Goal: Information Seeking & Learning: Learn about a topic

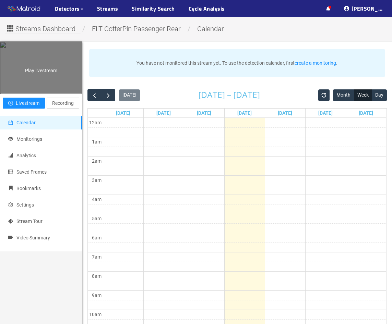
click at [46, 94] on div "Play livestream" at bounding box center [41, 67] width 82 height 51
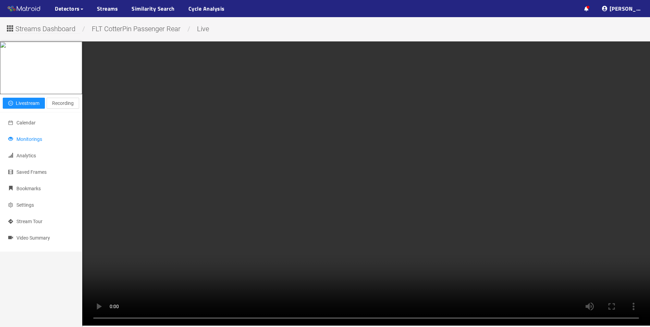
click at [31, 142] on span "Monitorings" at bounding box center [29, 138] width 26 height 5
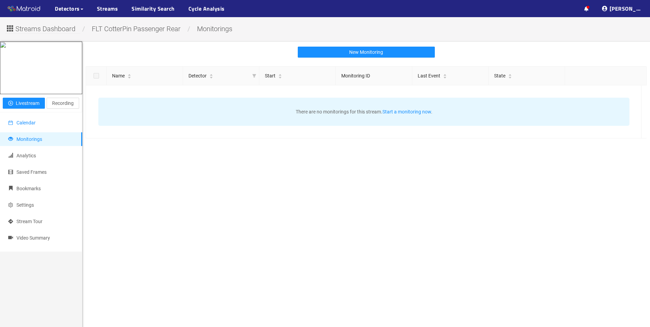
click at [42, 129] on li "Calendar" at bounding box center [41, 123] width 82 height 14
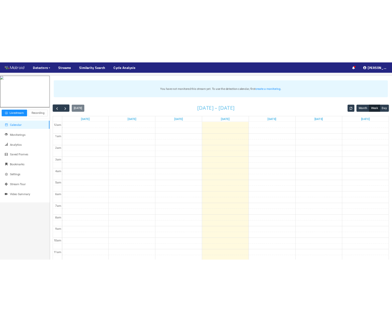
scroll to position [20, 0]
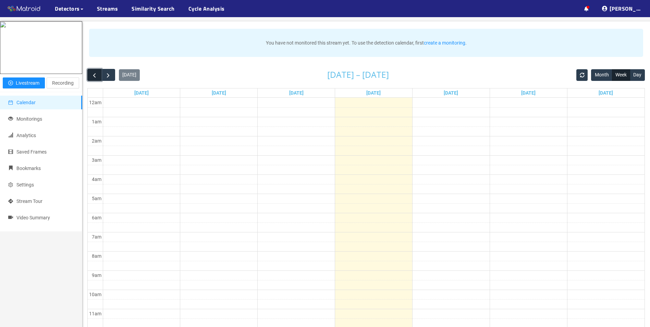
click at [93, 79] on span "button" at bounding box center [94, 75] width 7 height 7
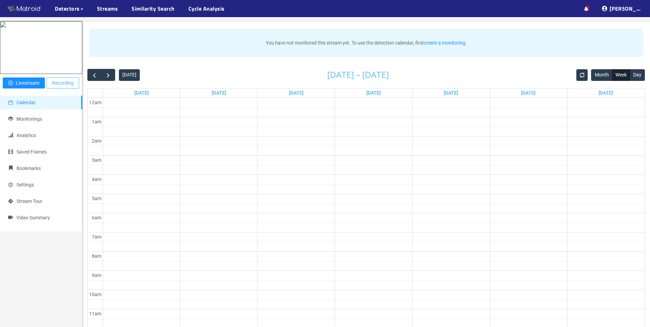
click at [64, 87] on span "Recording" at bounding box center [63, 83] width 22 height 8
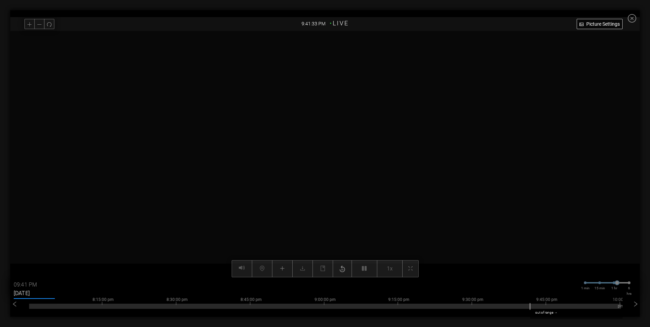
click at [21, 294] on input "[DATE]" at bounding box center [34, 293] width 41 height 11
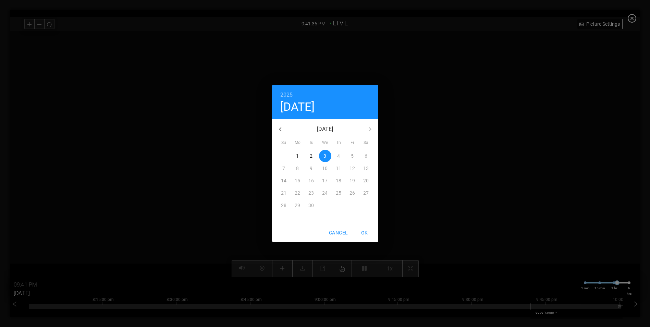
click at [313, 155] on span "2" at bounding box center [311, 155] width 12 height 7
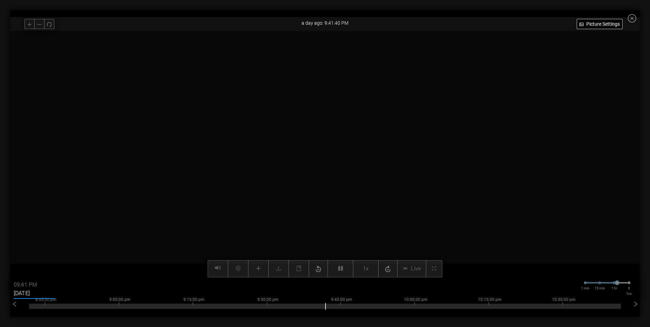
click at [21, 292] on input "[DATE]" at bounding box center [34, 293] width 41 height 11
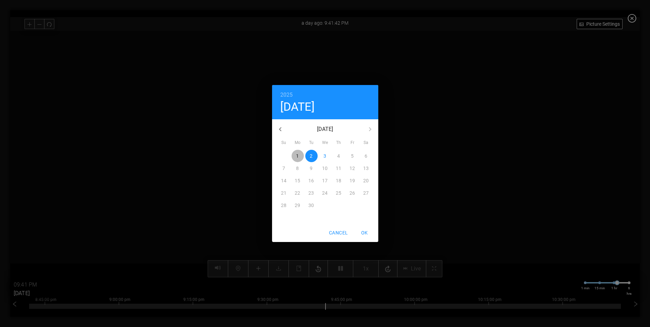
click at [299, 154] on span "1" at bounding box center [298, 155] width 12 height 7
type input "[DATE]"
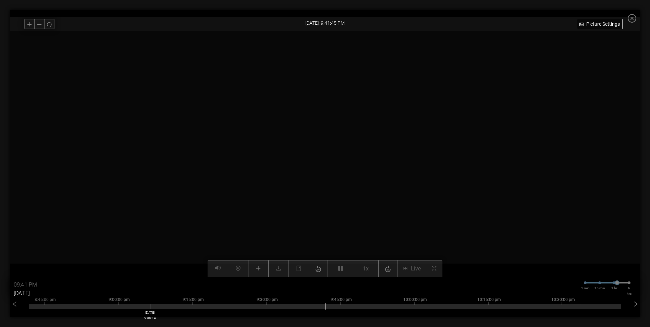
click at [151, 306] on div at bounding box center [325, 306] width 592 height 5
click at [39, 308] on div at bounding box center [325, 306] width 592 height 5
type input "08:43 PM"
click at [13, 304] on icon "left" at bounding box center [14, 304] width 7 height 7
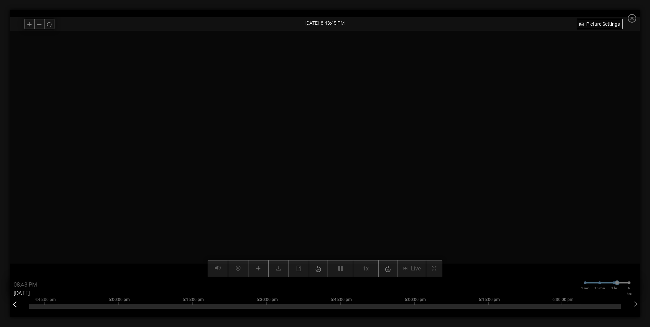
click at [13, 304] on icon "left" at bounding box center [14, 304] width 7 height 7
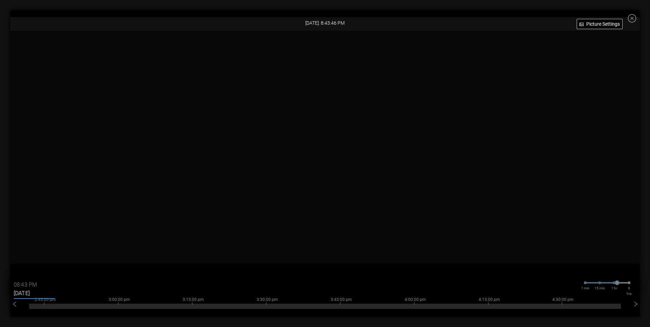
click at [32, 290] on input "[DATE]" at bounding box center [34, 293] width 41 height 11
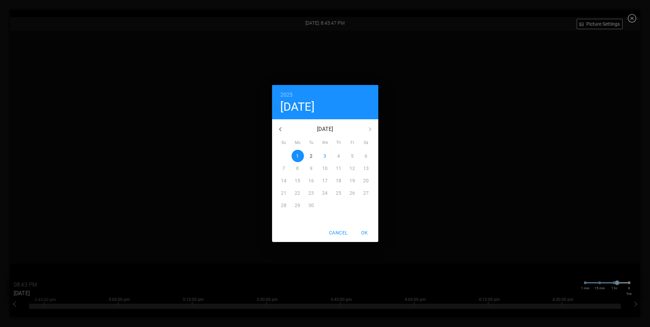
click at [281, 127] on icon "button" at bounding box center [280, 129] width 8 height 8
click at [298, 203] on p "25" at bounding box center [297, 205] width 5 height 7
type input "[DATE]"
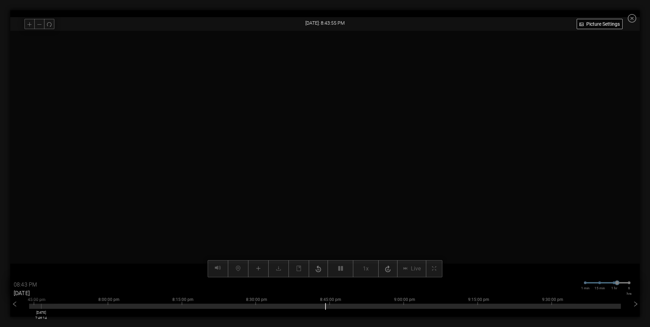
click at [41, 307] on div at bounding box center [325, 306] width 592 height 5
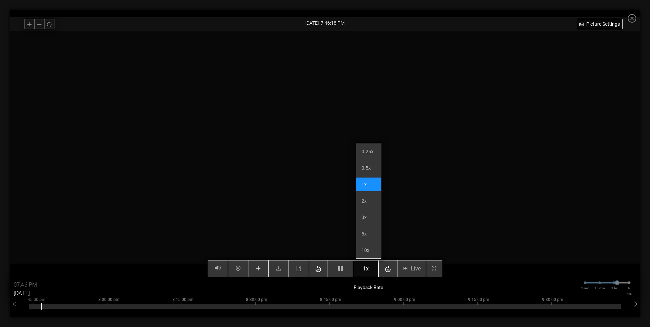
click at [366, 269] on span "1x" at bounding box center [366, 268] width 6 height 9
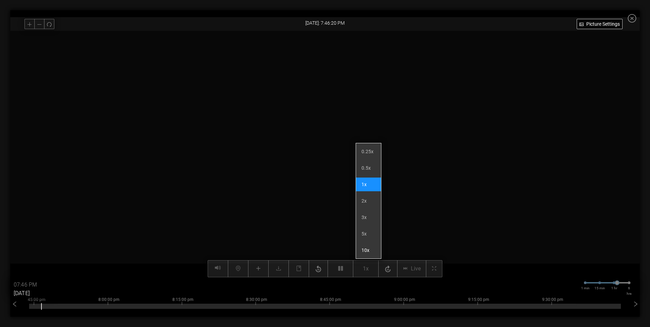
click at [365, 251] on li "10x" at bounding box center [368, 250] width 25 height 14
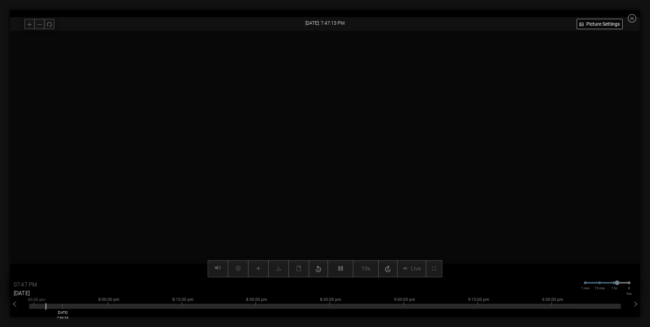
click at [63, 307] on div at bounding box center [325, 306] width 592 height 5
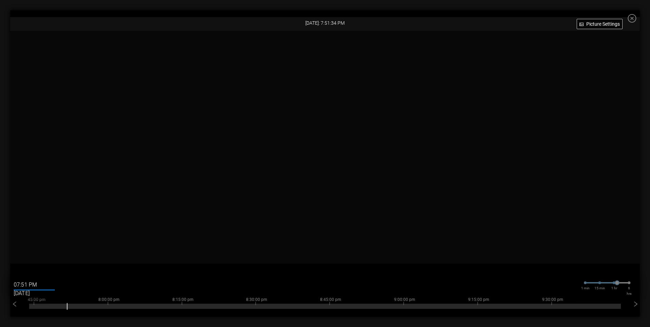
click at [34, 283] on input "07:51 PM" at bounding box center [34, 284] width 41 height 11
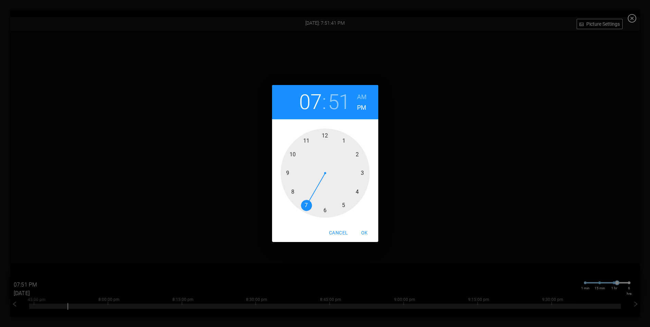
click at [360, 91] on h6 "AM" at bounding box center [362, 96] width 10 height 11
click at [365, 230] on span "OK" at bounding box center [364, 232] width 16 height 9
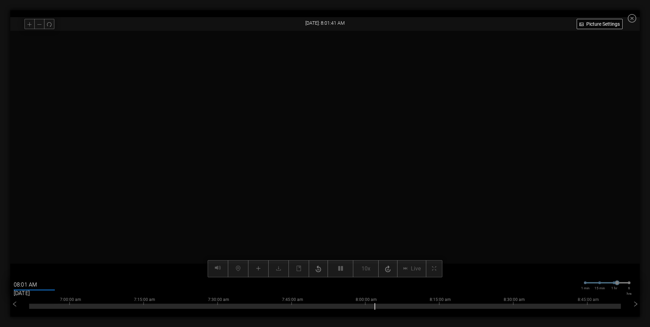
click at [391, 178] on div at bounding box center [324, 154] width 629 height 246
click at [391, 308] on div at bounding box center [325, 306] width 592 height 5
click at [391, 303] on icon "right" at bounding box center [635, 304] width 7 height 7
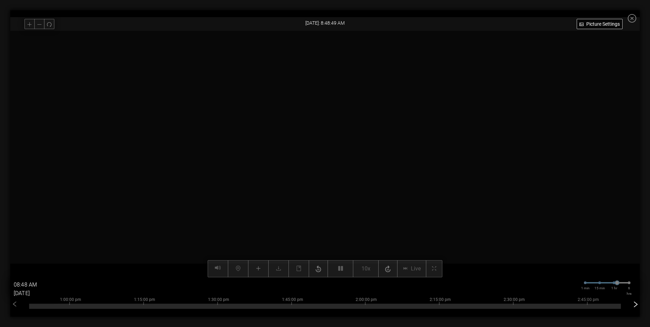
click at [391, 303] on icon "right" at bounding box center [635, 304] width 7 height 7
click at [391, 307] on div at bounding box center [325, 306] width 592 height 5
click at [37, 310] on div "[DATE] 2:53:11" at bounding box center [37, 315] width 12 height 11
click at [349, 220] on video at bounding box center [325, 154] width 493 height 246
click at [391, 305] on div at bounding box center [325, 306] width 592 height 5
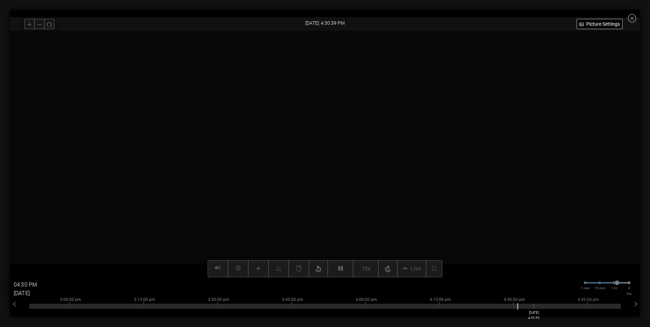
click at [391, 306] on div at bounding box center [325, 306] width 592 height 5
click at [391, 197] on div at bounding box center [324, 154] width 629 height 246
click at [39, 309] on div "3:00:00 pm 3:15:00 pm 3:30:00 pm 3:45:00 pm 4:00:00 pm 4:15:00 pm 4:30:00 pm 4:…" at bounding box center [325, 304] width 592 height 27
drag, startPoint x: 39, startPoint y: 309, endPoint x: 27, endPoint y: 307, distance: 12.5
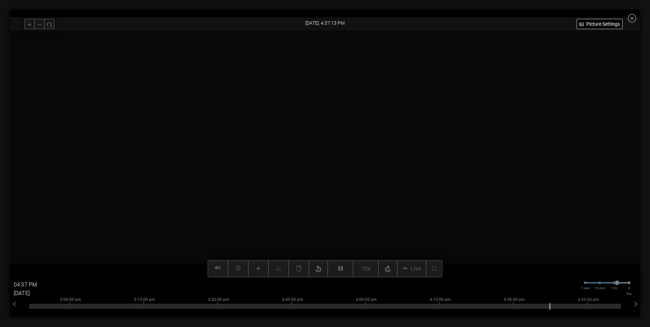
click at [27, 307] on div "1:00:00 pm 1:15:00 pm 1:30:00 pm 1:45:00 pm 2:00:00 pm 2:15:00 pm 2:30:00 pm 2:…" at bounding box center [324, 307] width 629 height 22
click at [47, 307] on div at bounding box center [325, 306] width 592 height 5
click at [96, 226] on div at bounding box center [324, 154] width 629 height 246
click at [337, 178] on video at bounding box center [325, 154] width 493 height 246
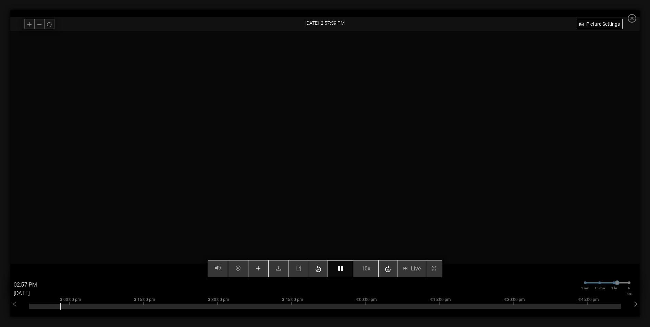
type input "02:58 PM"
click at [346, 273] on button "button" at bounding box center [340, 268] width 26 height 17
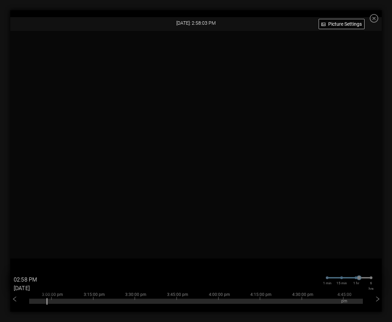
click at [375, 18] on icon "close-circle" at bounding box center [373, 18] width 9 height 9
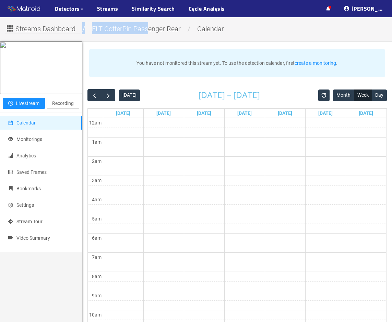
drag, startPoint x: 141, startPoint y: 30, endPoint x: 49, endPoint y: 36, distance: 92.7
click at [49, 36] on div "Streams Dashboard / FLT CotterPin Passenger Rear / calendar Play livestream Liv…" at bounding box center [196, 312] width 392 height 591
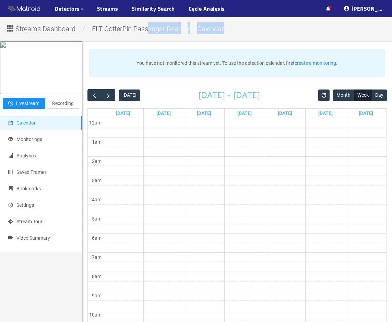
click at [49, 36] on div "Streams Dashboard / FLT CotterPin Passenger Rear / calendar Play livestream Liv…" at bounding box center [196, 312] width 392 height 591
click at [48, 35] on div "Streams Dashboard / FLT CotterPin Passenger Rear / calendar Play livestream Liv…" at bounding box center [196, 312] width 392 height 591
click at [46, 32] on span "Streams Dashboard" at bounding box center [45, 29] width 60 height 11
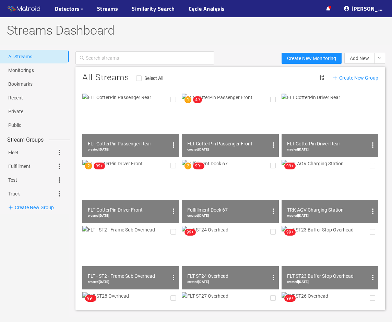
click at [138, 188] on img at bounding box center [130, 191] width 97 height 63
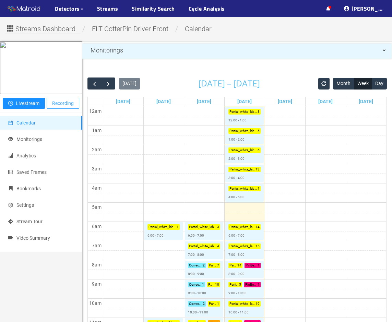
click at [59, 107] on span "Recording" at bounding box center [63, 103] width 22 height 8
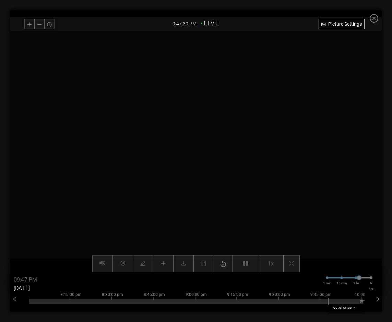
click at [31, 288] on input "[DATE]" at bounding box center [34, 288] width 41 height 11
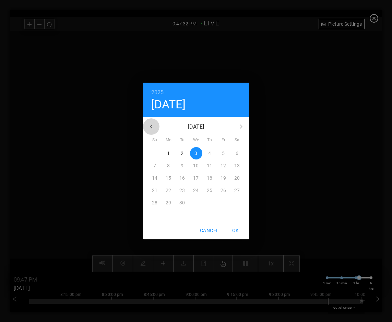
click at [149, 126] on icon "button" at bounding box center [151, 126] width 8 height 8
click at [166, 200] on p "25" at bounding box center [167, 202] width 5 height 7
type input "[DATE]"
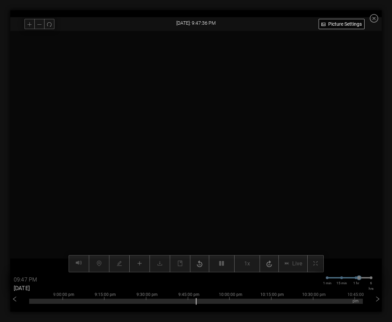
click at [24, 282] on div "[DATE]" at bounding box center [32, 287] width 45 height 10
click at [20, 280] on input "09:47 PM" at bounding box center [34, 279] width 41 height 11
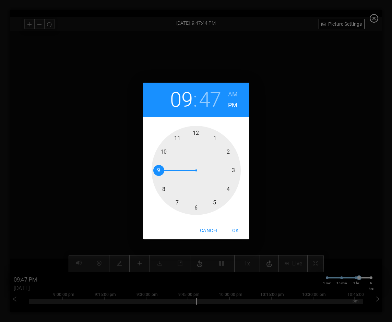
click at [79, 299] on div "09 : 47 AM PM 1 2 3 4 5 6 7 8 9 10 11 12 Cancel OK" at bounding box center [196, 161] width 392 height 322
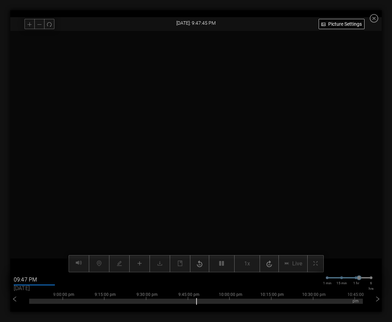
click at [41, 299] on div at bounding box center [195, 298] width 333 height 1
click at [20, 301] on div "7:00:00 pm 7:15:00 pm 7:30:00 pm 7:45:00 pm 8:00:00 pm 8:15:00 pm 8:30:00 pm 8:…" at bounding box center [195, 302] width 371 height 22
click at [14, 300] on icon "left" at bounding box center [14, 299] width 7 height 7
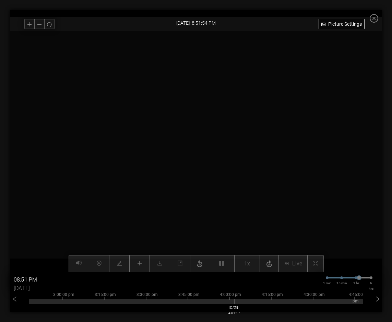
click at [237, 300] on div at bounding box center [195, 300] width 333 height 5
click at [361, 300] on div at bounding box center [195, 300] width 333 height 5
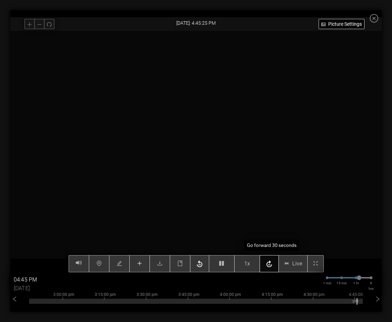
click at [270, 264] on icon "button" at bounding box center [269, 264] width 8 height 10
type input "04:46 PM"
click at [224, 265] on icon "button" at bounding box center [221, 262] width 5 height 5
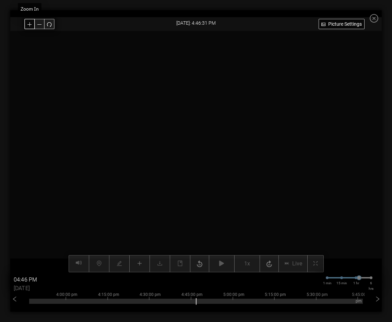
click at [31, 23] on icon "plus" at bounding box center [29, 24] width 5 height 5
drag, startPoint x: 171, startPoint y: 108, endPoint x: 171, endPoint y: 184, distance: 76.0
click at [171, 184] on video at bounding box center [192, 228] width 1009 height 656
